Goal: Find specific page/section: Find specific page/section

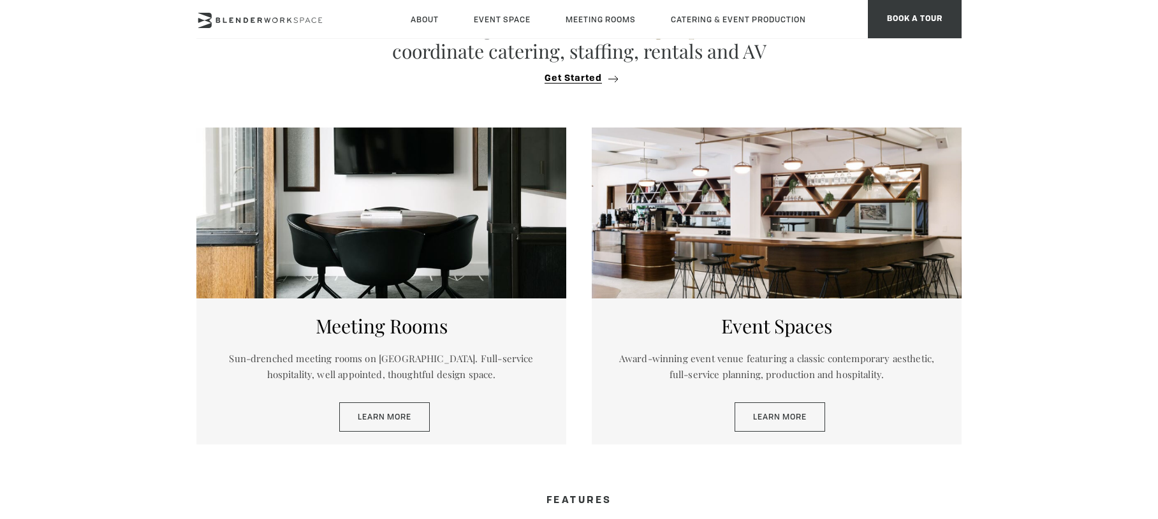
scroll to position [847, 0]
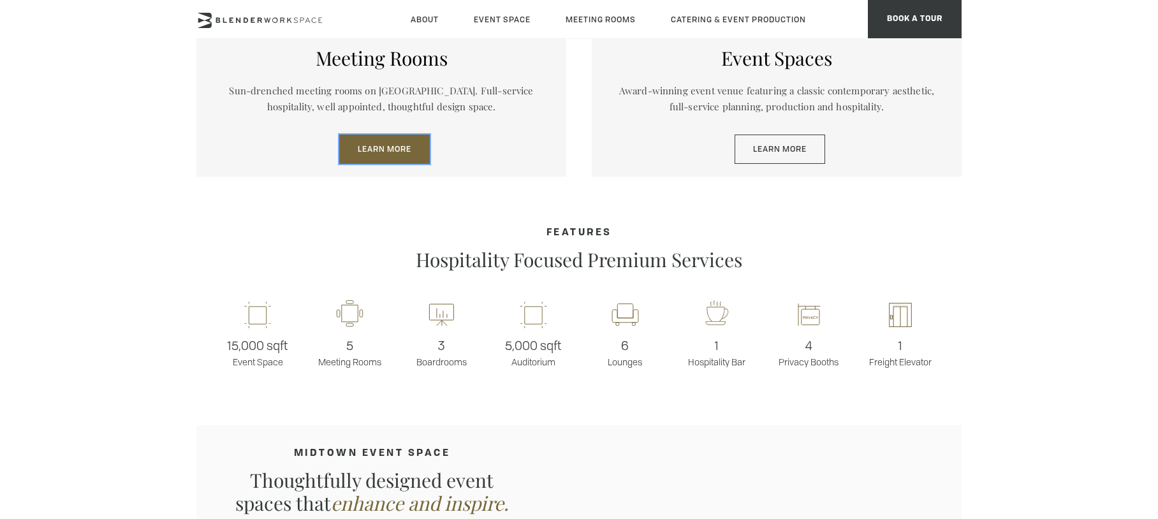
click at [388, 151] on link "Learn More" at bounding box center [384, 149] width 91 height 29
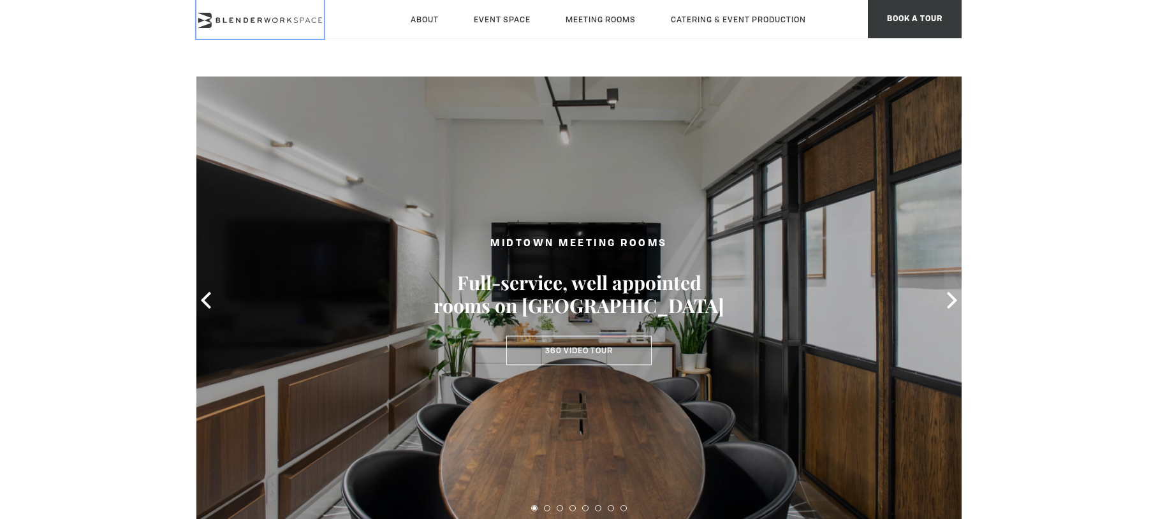
click at [230, 29] on link at bounding box center [260, 19] width 128 height 39
